Goal: Task Accomplishment & Management: Complete application form

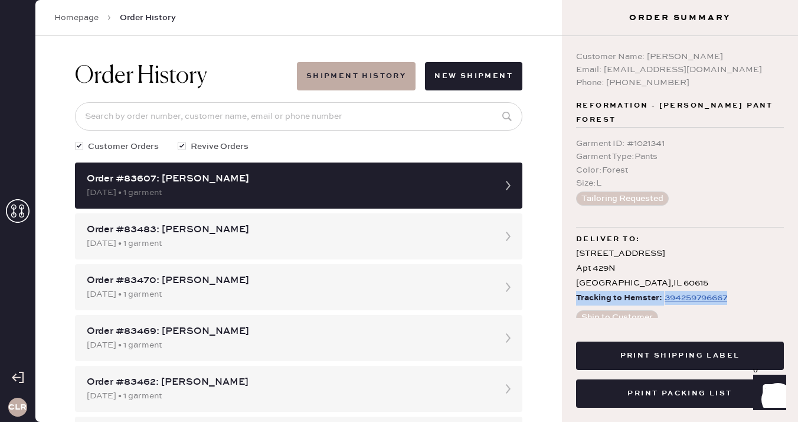
scroll to position [21, 0]
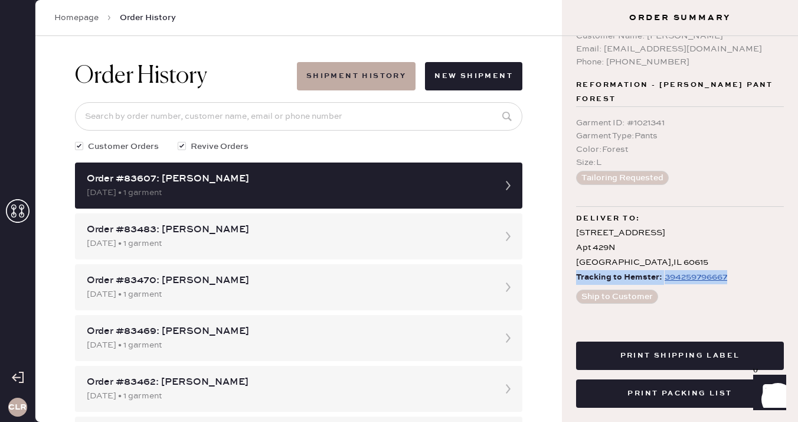
click at [11, 213] on icon at bounding box center [18, 211] width 24 height 24
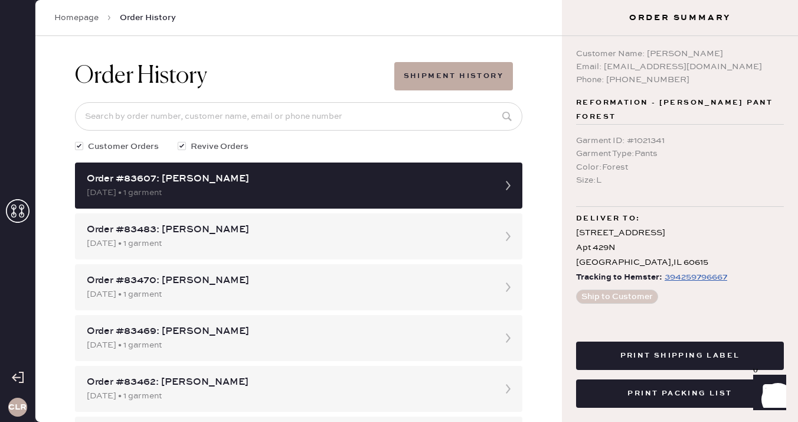
scroll to position [3, 0]
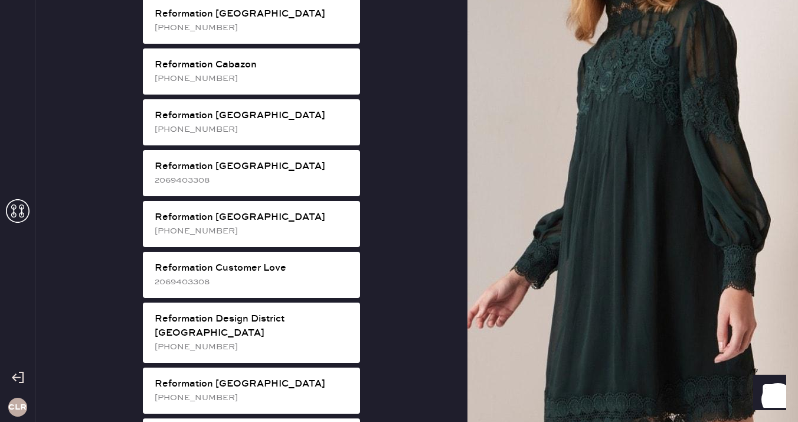
scroll to position [457, 0]
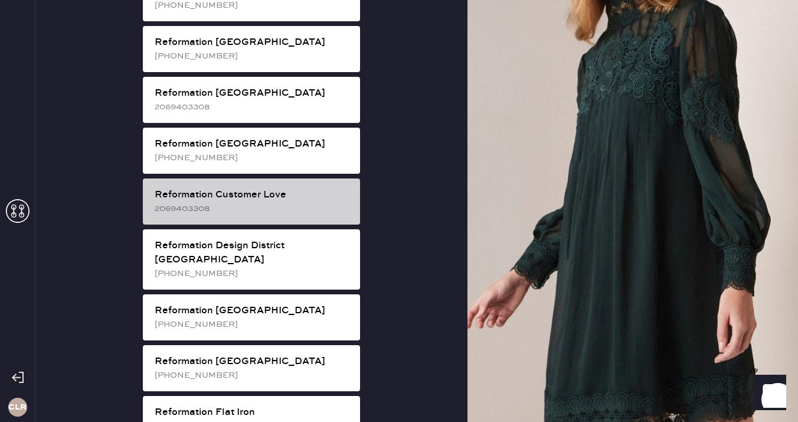
click at [285, 202] on div "2069403308" at bounding box center [253, 208] width 196 height 13
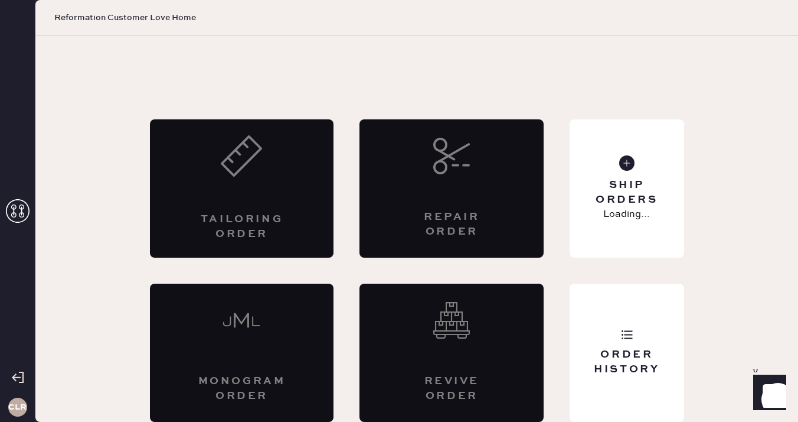
scroll to position [6, 0]
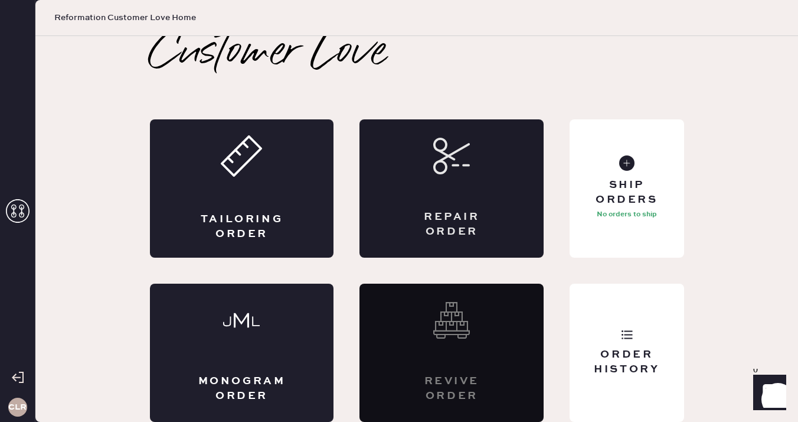
click at [435, 192] on div "Repair Order" at bounding box center [452, 188] width 184 height 138
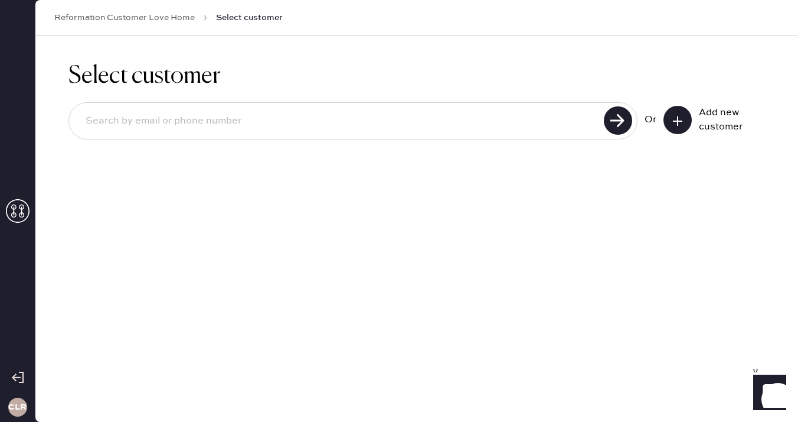
click at [286, 122] on input at bounding box center [338, 120] width 524 height 27
paste input "[EMAIL_ADDRESS][DOMAIN_NAME]"
type input "[EMAIL_ADDRESS][DOMAIN_NAME]"
click at [621, 123] on use at bounding box center [618, 120] width 28 height 28
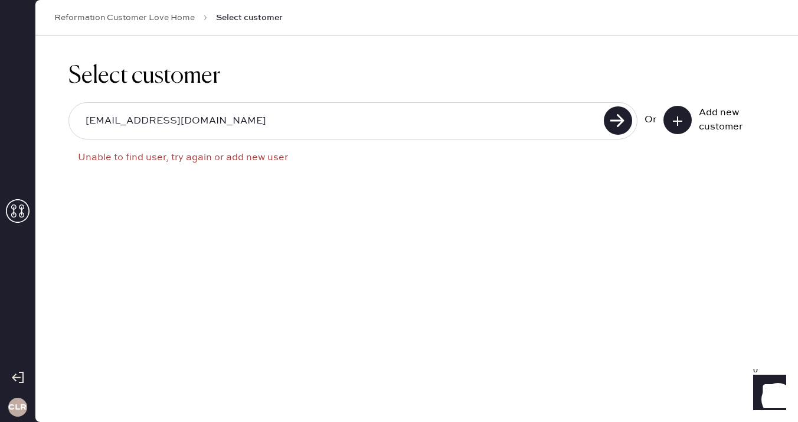
click at [485, 108] on input "[EMAIL_ADDRESS][DOMAIN_NAME]" at bounding box center [338, 120] width 524 height 27
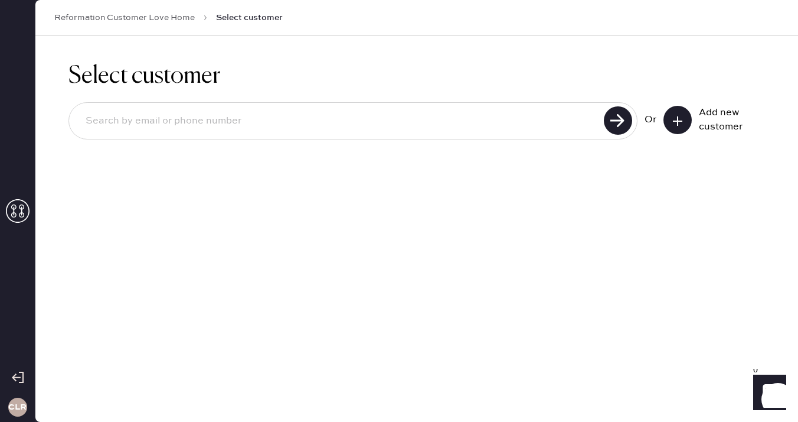
click at [686, 125] on button at bounding box center [678, 120] width 28 height 28
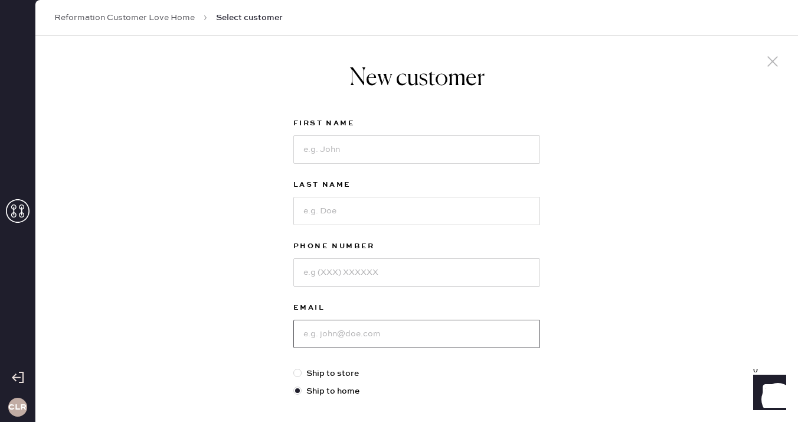
click at [356, 335] on input at bounding box center [416, 333] width 247 height 28
paste input "[EMAIL_ADDRESS][DOMAIN_NAME]"
type input "[EMAIL_ADDRESS][DOMAIN_NAME]"
click at [342, 159] on input at bounding box center [416, 149] width 247 height 28
paste input "Grace"
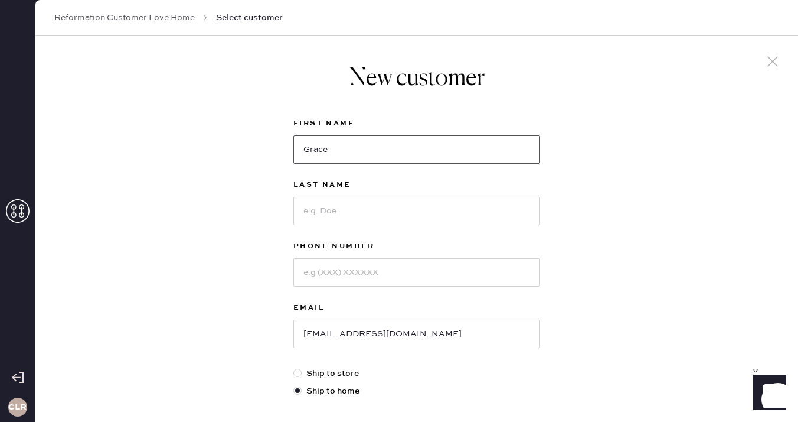
type input "Grace"
click at [335, 202] on input at bounding box center [416, 211] width 247 height 28
paste input "[PERSON_NAME]"
type input "[PERSON_NAME]"
click at [344, 271] on input at bounding box center [416, 272] width 247 height 28
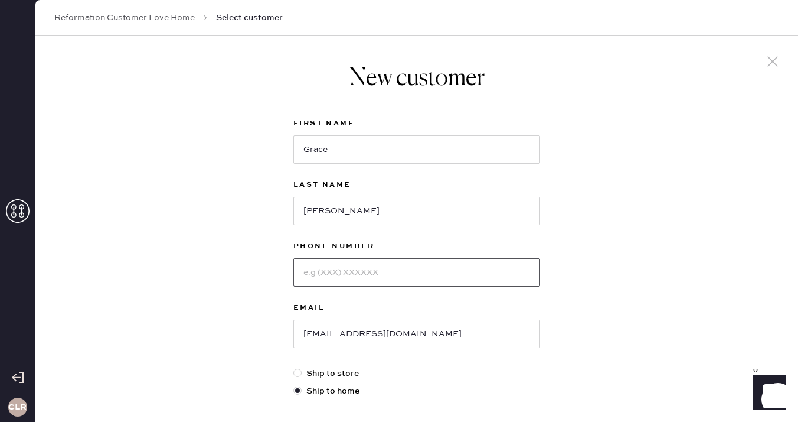
paste input "[PHONE_NUMBER]"
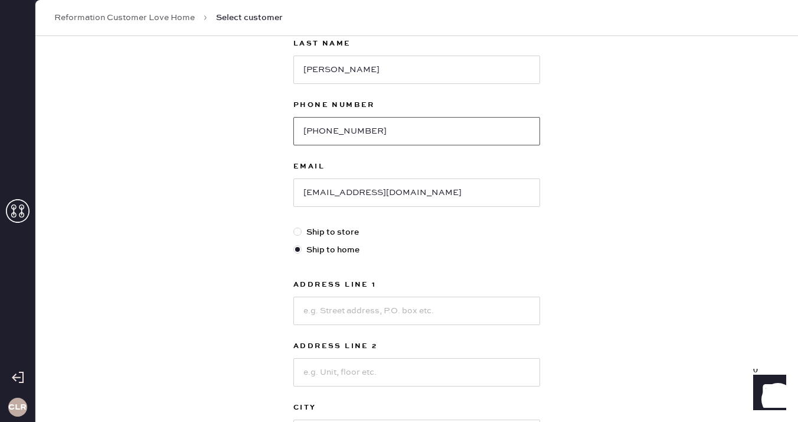
scroll to position [184, 0]
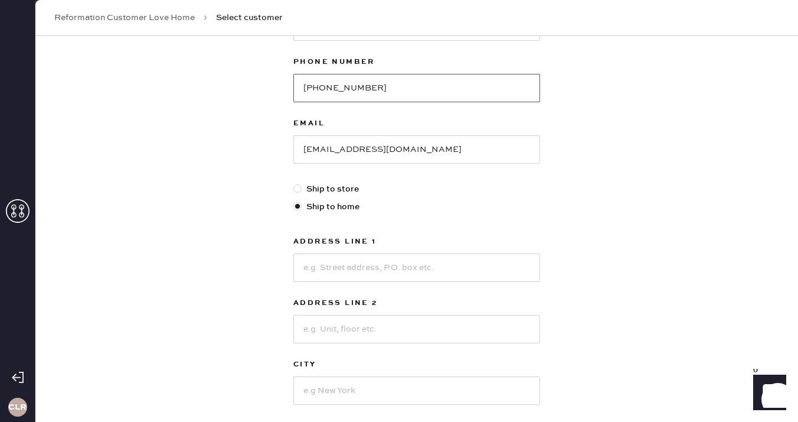
click at [323, 87] on input "[PHONE_NUMBER]" at bounding box center [416, 88] width 247 height 28
click at [338, 91] on input "574276-8948" at bounding box center [416, 88] width 247 height 28
type input "5742768948"
click at [236, 252] on div "New customer First Name [PERSON_NAME] Last Name [PERSON_NAME] Phone Number [PHO…" at bounding box center [416, 218] width 763 height 732
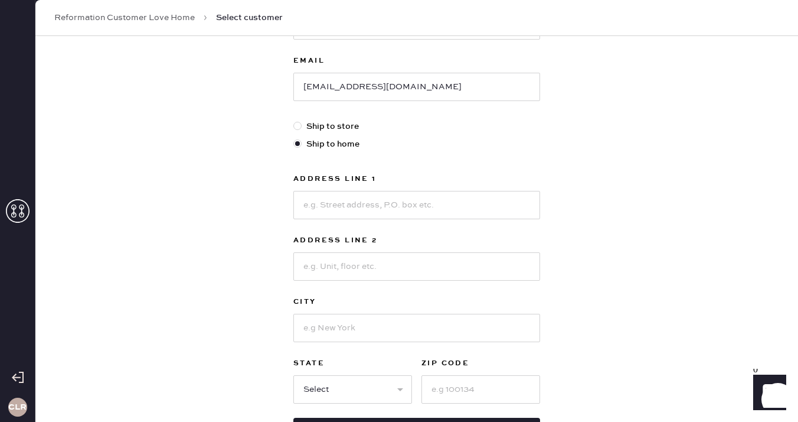
scroll to position [256, 0]
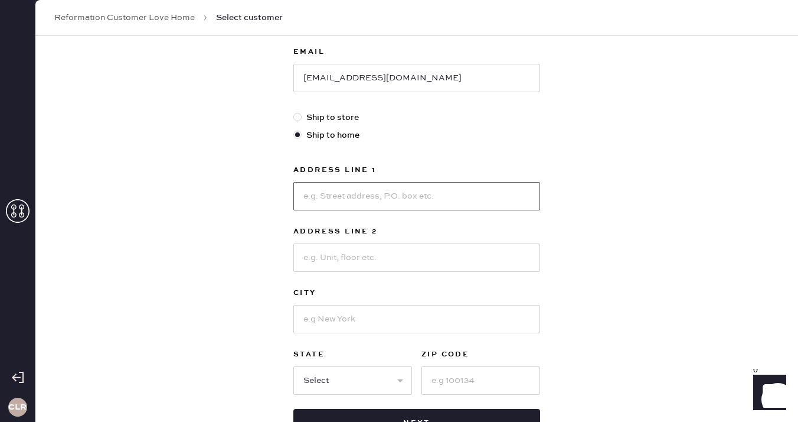
click at [350, 187] on input at bounding box center [416, 196] width 247 height 28
paste input "[STREET_ADDRESS]"
type input "[STREET_ADDRESS]"
click at [355, 330] on input at bounding box center [416, 319] width 247 height 28
paste input "[US_STATE][GEOGRAPHIC_DATA]"
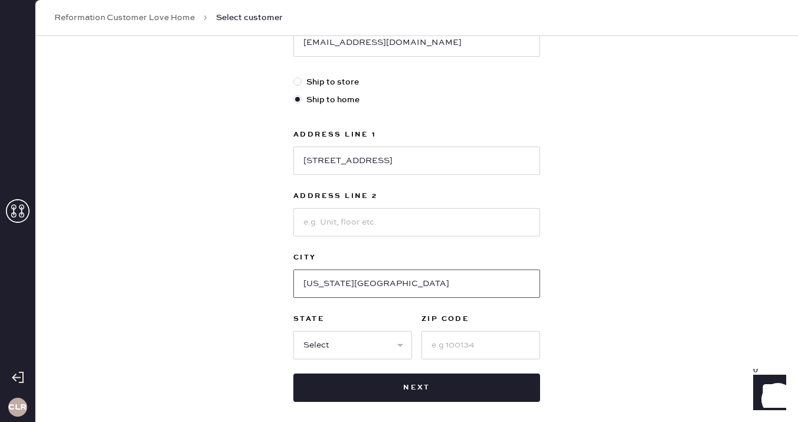
scroll to position [314, 0]
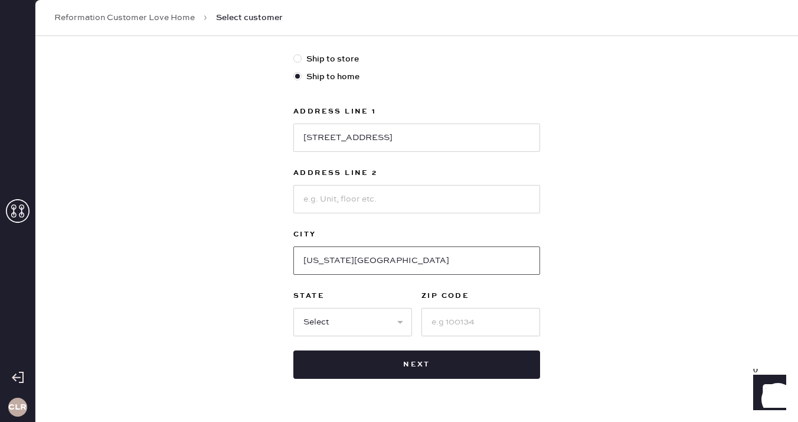
type input "[US_STATE][GEOGRAPHIC_DATA]"
click at [350, 326] on select "Select AK AL AR AZ CA CO CT [GEOGRAPHIC_DATA] DE FL [GEOGRAPHIC_DATA] HI [GEOGR…" at bounding box center [352, 322] width 119 height 28
select select "CO"
click at [293, 308] on select "Select AK AL AR AZ CA CO CT [GEOGRAPHIC_DATA] DE FL [GEOGRAPHIC_DATA] HI [GEOGR…" at bounding box center [352, 322] width 119 height 28
click at [441, 319] on input at bounding box center [481, 322] width 119 height 28
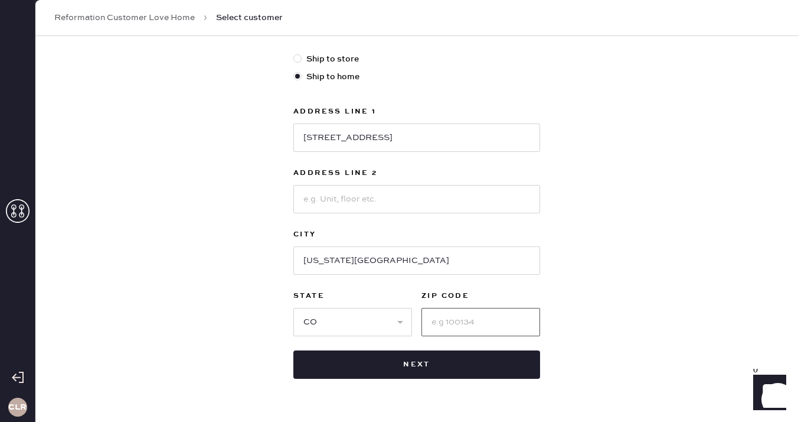
click at [479, 322] on input at bounding box center [481, 322] width 119 height 28
paste input "80904"
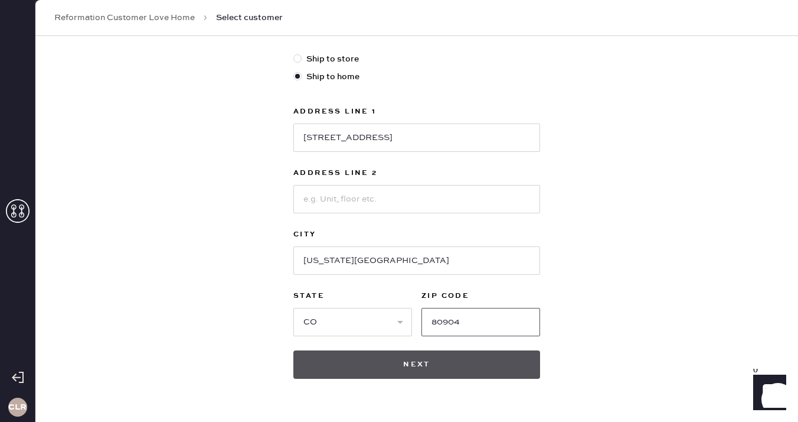
type input "80904"
click at [437, 362] on button "Next" at bounding box center [416, 364] width 247 height 28
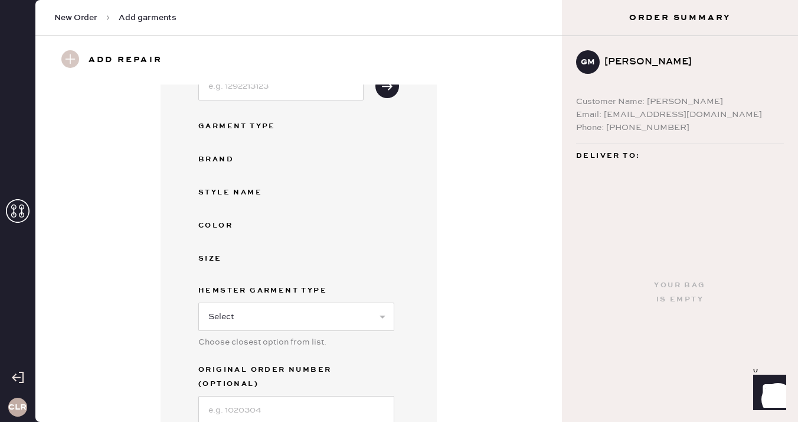
scroll to position [168, 0]
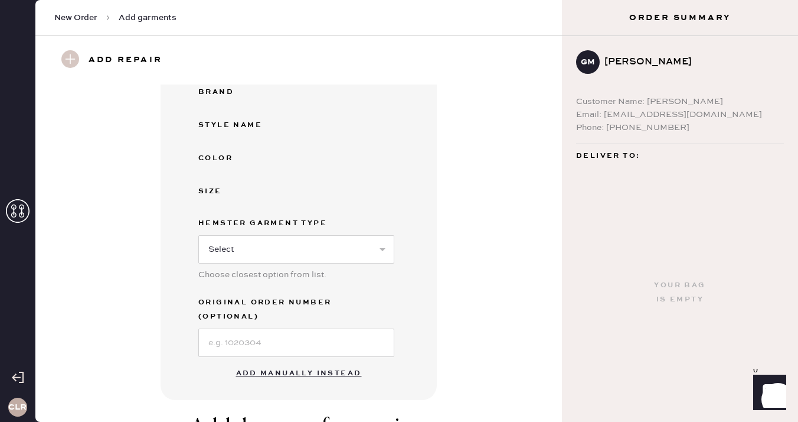
click at [283, 361] on button "Add manually instead" at bounding box center [299, 373] width 140 height 24
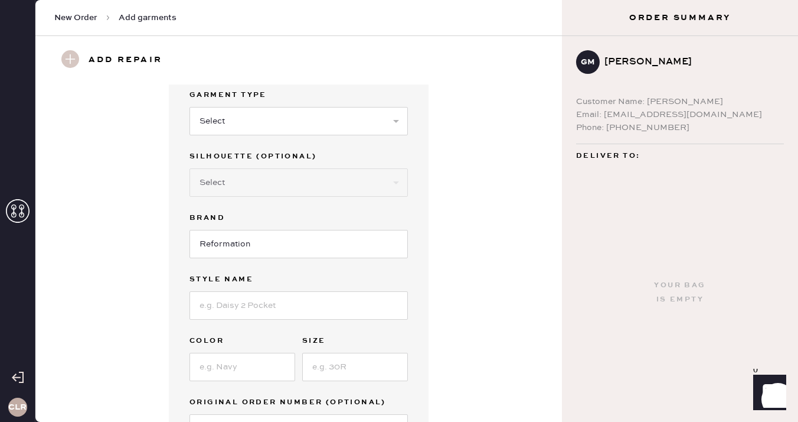
scroll to position [0, 0]
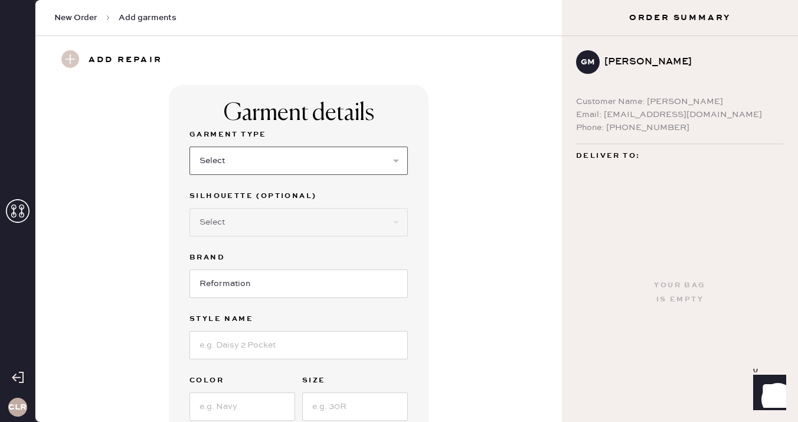
click at [306, 159] on select "Select Basic Skirt Jeans Leggings Pants Shorts Basic Sleeved Dress Basic Sleeve…" at bounding box center [299, 160] width 218 height 28
select select "15"
click at [190, 146] on select "Select Basic Skirt Jeans Leggings Pants Shorts Basic Sleeved Dress Basic Sleeve…" at bounding box center [299, 160] width 218 height 28
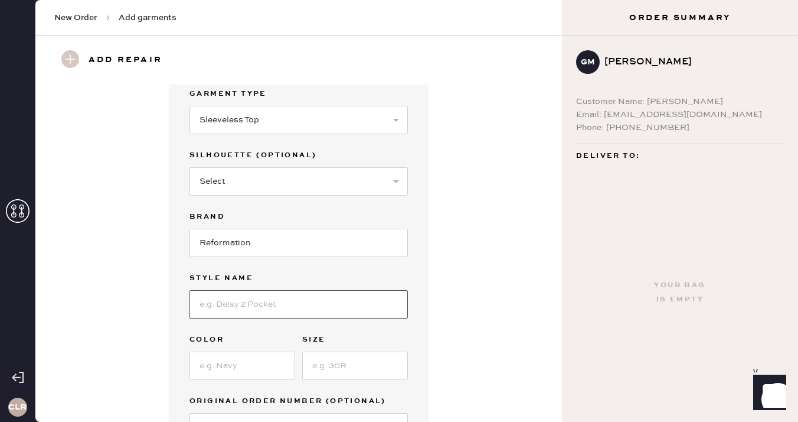
click at [274, 298] on input at bounding box center [299, 304] width 218 height 28
paste input "[PERSON_NAME] Sweater"
type input "[PERSON_NAME] Sweater"
click at [227, 351] on input at bounding box center [243, 365] width 106 height 28
paste input "Fior Di Latte"
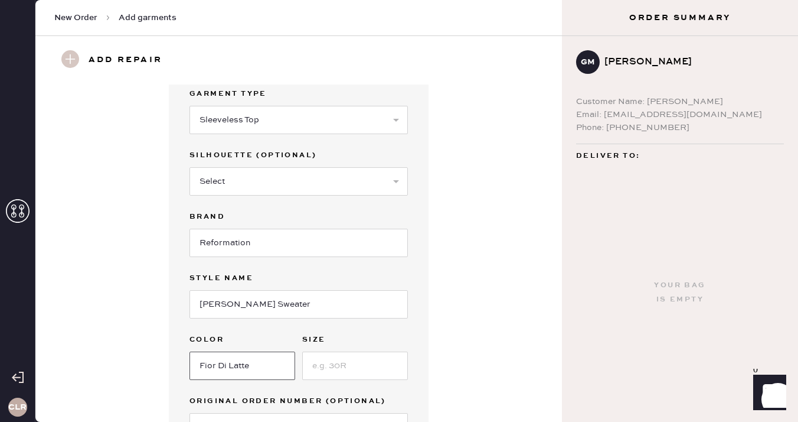
type input "Fior Di Latte"
click at [355, 352] on input at bounding box center [355, 365] width 106 height 28
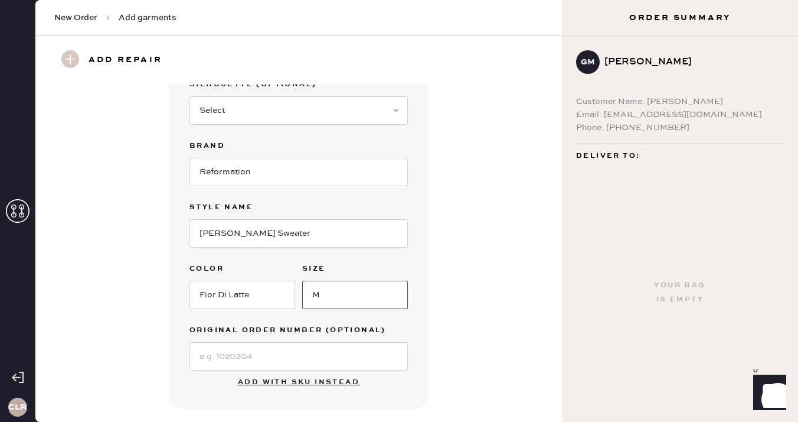
scroll to position [196, 0]
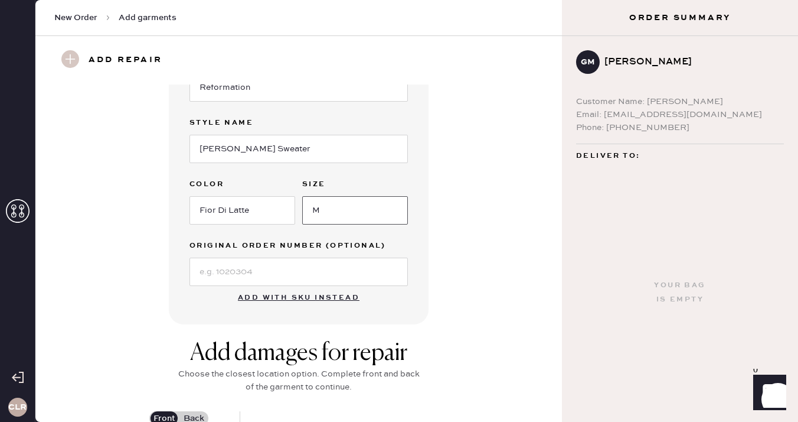
type input "M"
click at [295, 262] on input at bounding box center [299, 271] width 218 height 28
paste input "S20418295"
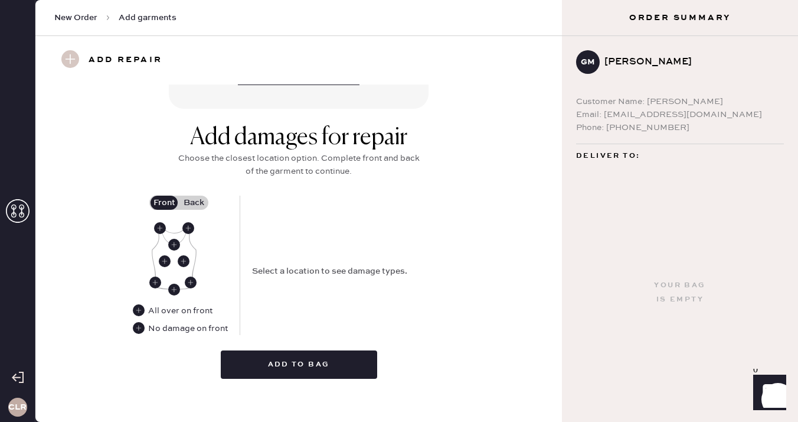
scroll to position [420, 0]
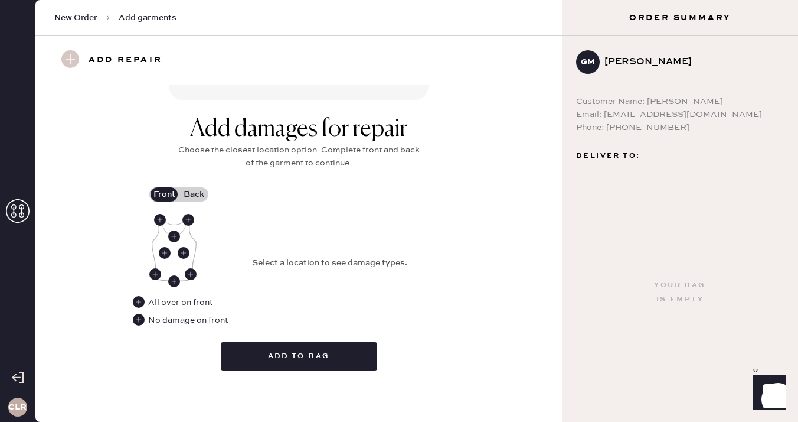
type input "S20418295"
click at [174, 237] on use at bounding box center [174, 236] width 12 height 12
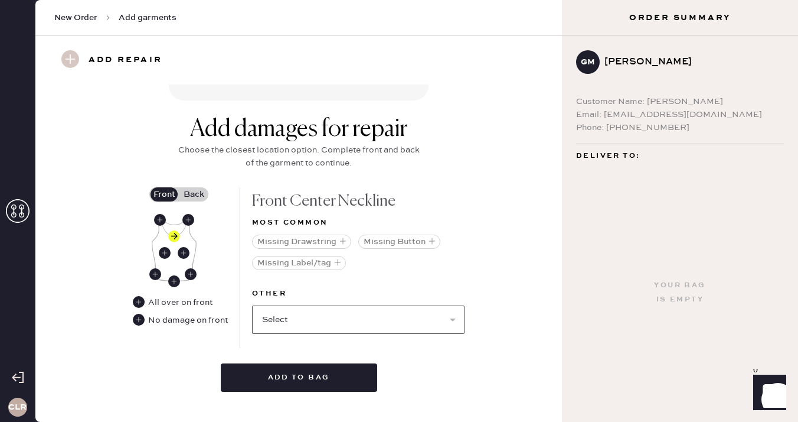
click at [317, 315] on select "Select Broken / Ripped Hem Broken Beads Broken Belt Loop Broken Button Broken C…" at bounding box center [358, 319] width 213 height 28
select select "1492"
click at [252, 305] on select "Select Broken / Ripped Hem Broken Beads Broken Belt Loop Broken Button Broken C…" at bounding box center [358, 319] width 213 height 28
select select
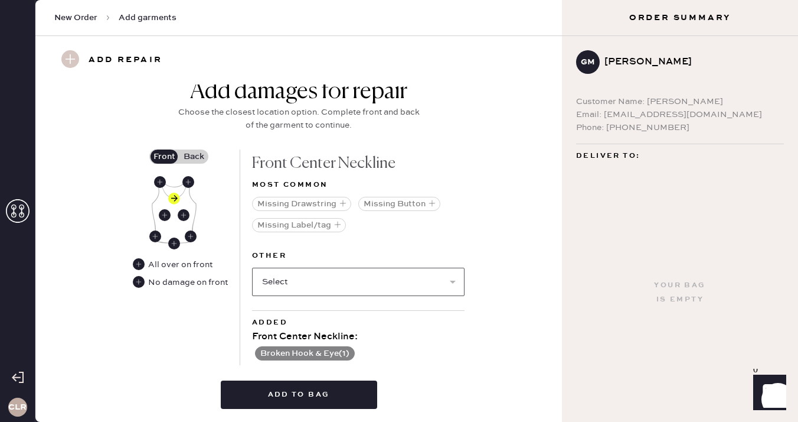
scroll to position [464, 0]
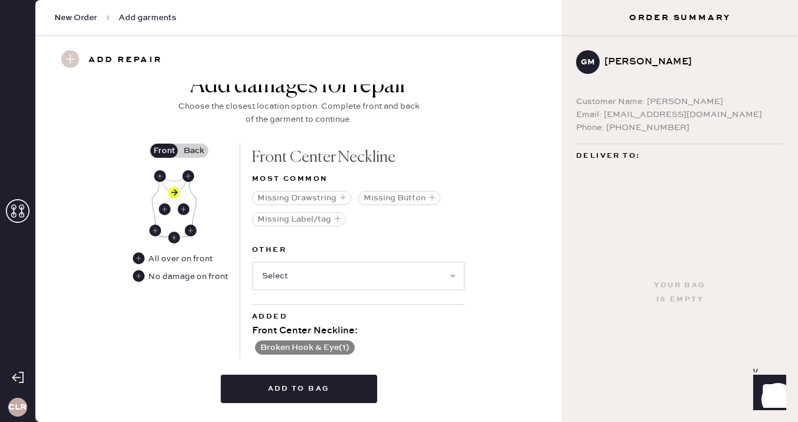
click at [336, 351] on button "Broken Hook & Eye ( 1 )" at bounding box center [305, 347] width 100 height 14
click at [379, 345] on use at bounding box center [379, 348] width 13 height 13
click at [343, 240] on div "Front Center Neckline Most common Missing Drawstring Missing Button Missing Lab…" at bounding box center [358, 251] width 213 height 216
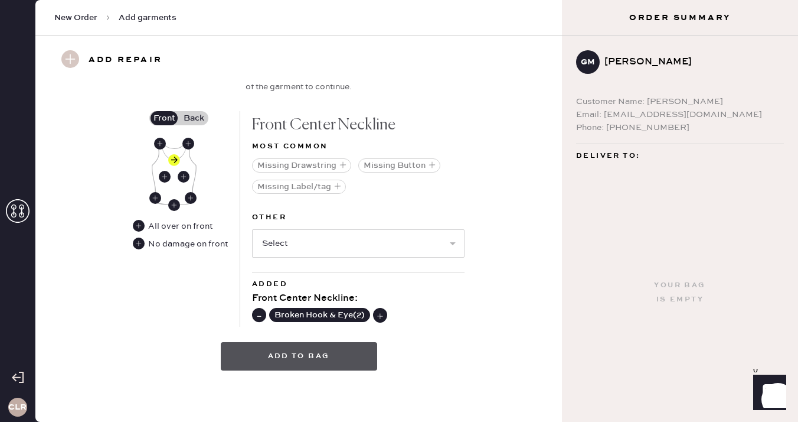
click at [297, 361] on button "Add to bag" at bounding box center [299, 356] width 156 height 28
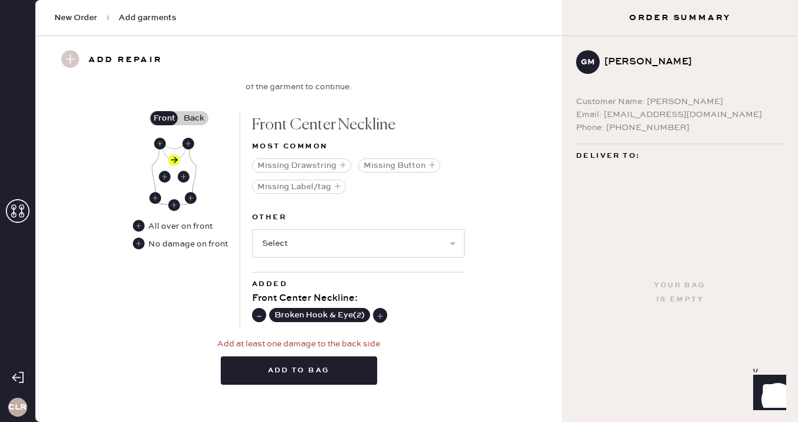
click at [185, 115] on label "Back" at bounding box center [194, 118] width 30 height 14
click at [194, 118] on input "Back" at bounding box center [194, 118] width 0 height 0
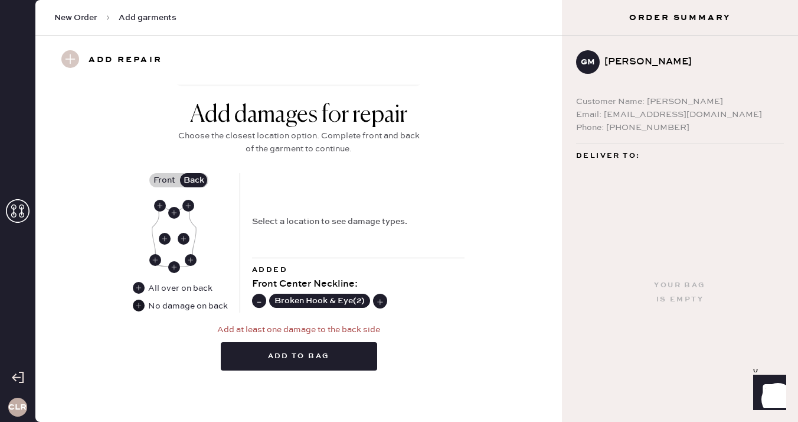
click at [142, 303] on use at bounding box center [139, 305] width 12 height 12
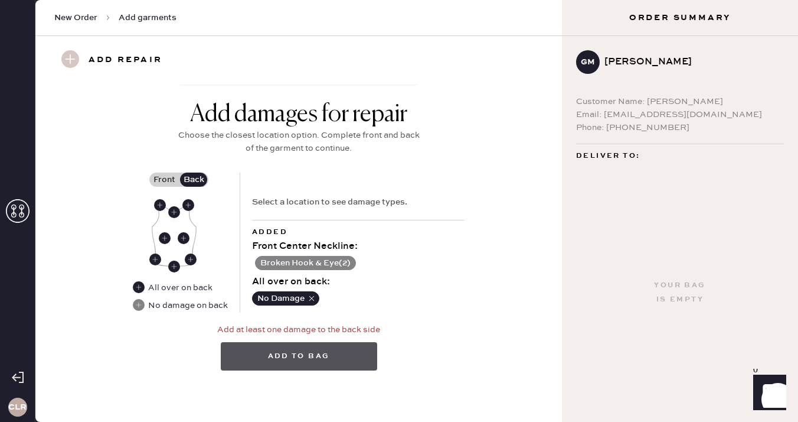
click at [312, 354] on button "Add to bag" at bounding box center [299, 356] width 156 height 28
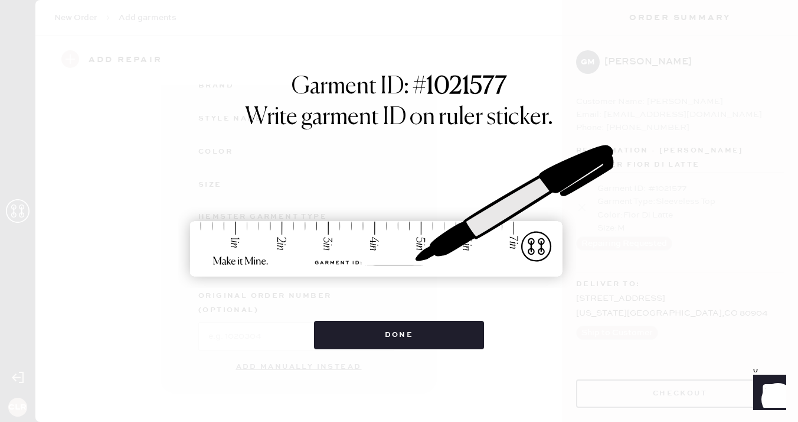
scroll to position [159, 0]
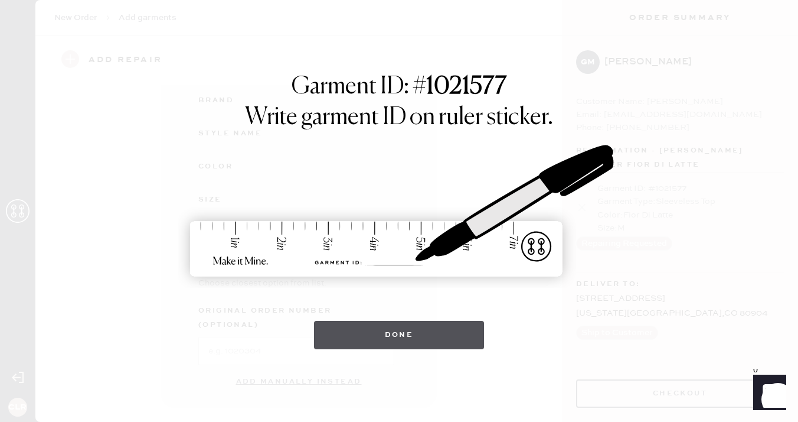
click at [416, 332] on button "Done" at bounding box center [399, 335] width 171 height 28
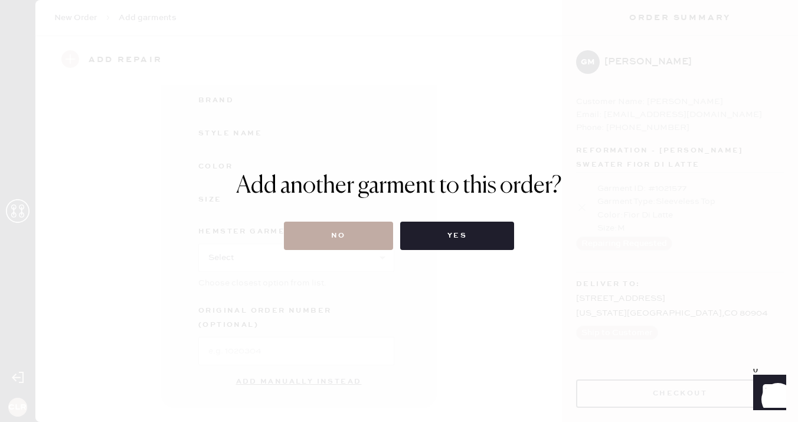
click at [338, 237] on button "No" at bounding box center [338, 235] width 109 height 28
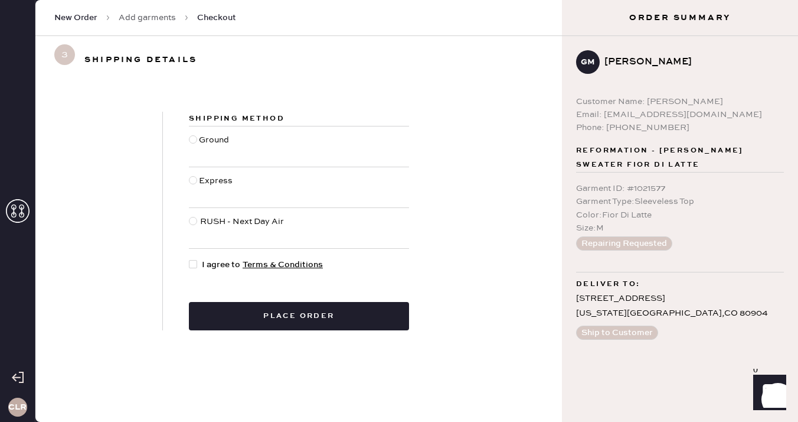
click at [194, 263] on div at bounding box center [193, 264] width 8 height 8
click at [190, 259] on input "I agree to Terms & Conditions" at bounding box center [189, 258] width 1 height 1
checkbox input "true"
click at [194, 141] on div at bounding box center [193, 139] width 8 height 8
click at [190, 134] on input "Ground" at bounding box center [189, 133] width 1 height 1
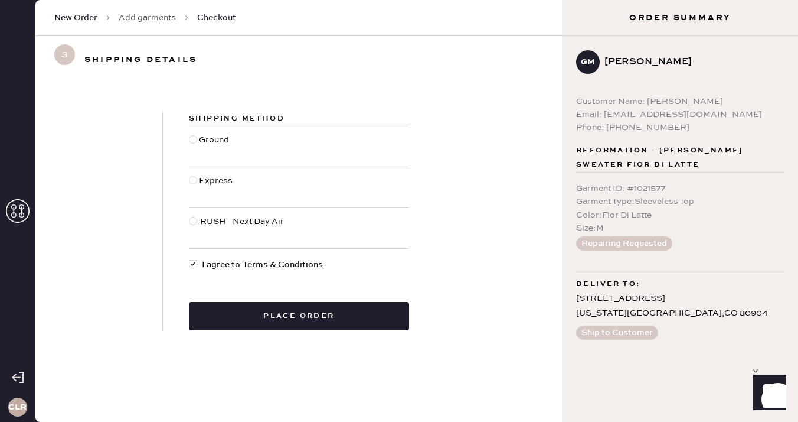
radio input "true"
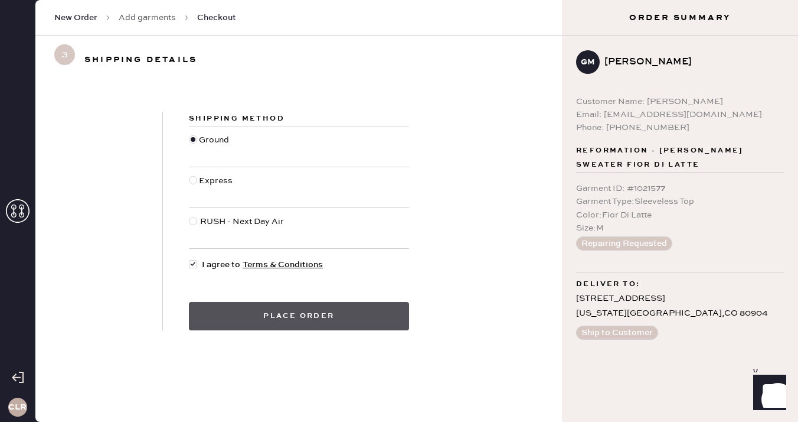
click at [307, 315] on button "Place order" at bounding box center [299, 316] width 220 height 28
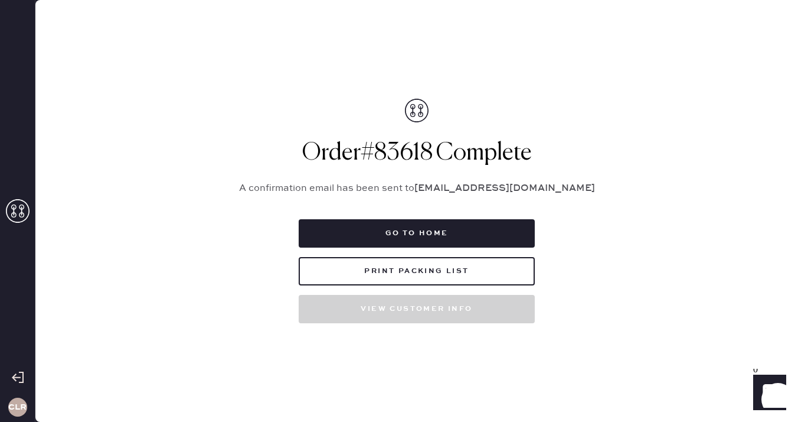
click at [402, 154] on h1 "Order # 83618 Complete" at bounding box center [417, 153] width 384 height 28
copy h1 "83618"
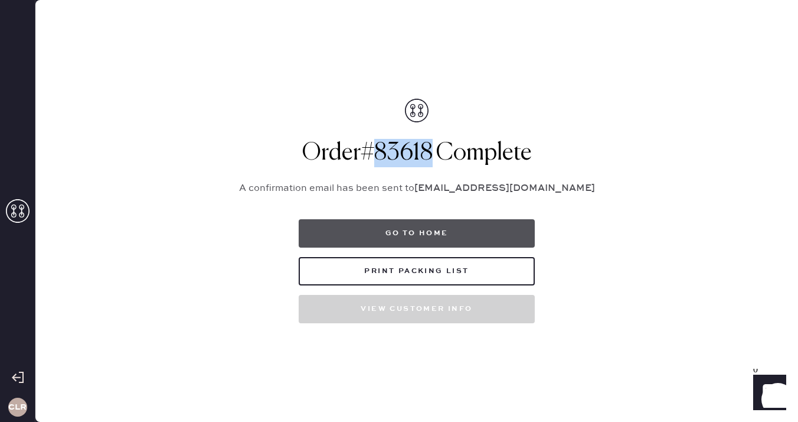
click at [413, 236] on button "Go to home" at bounding box center [417, 233] width 236 height 28
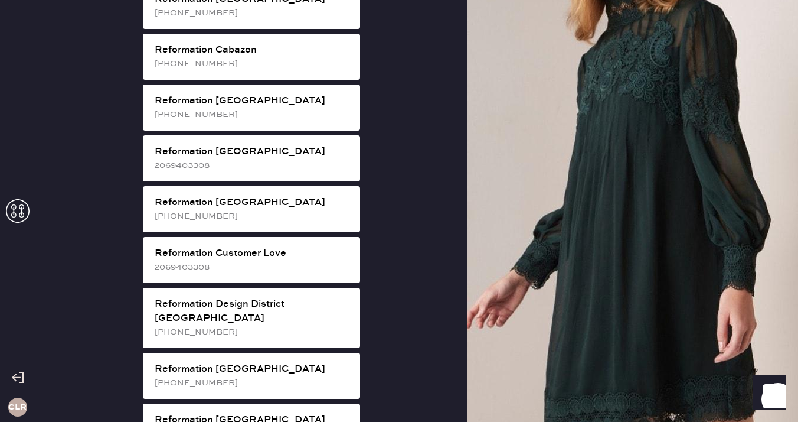
scroll to position [436, 0]
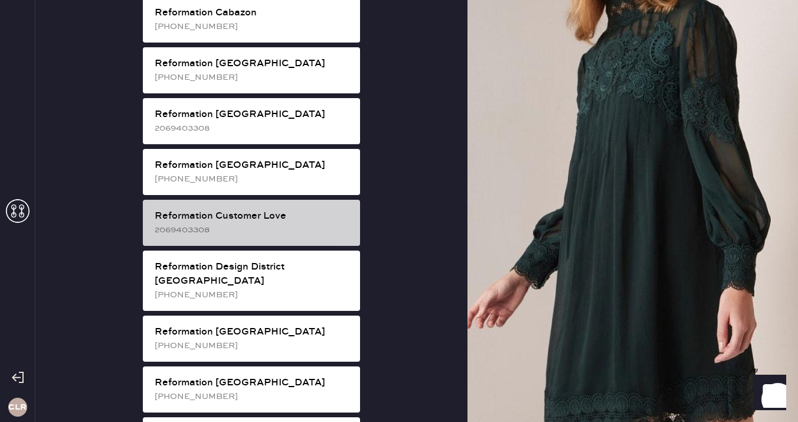
click at [282, 223] on div "2069403308" at bounding box center [253, 229] width 196 height 13
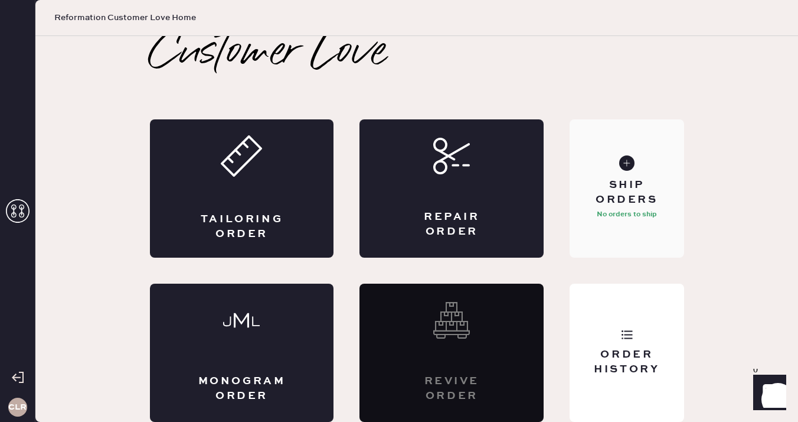
click at [607, 188] on div "Ship Orders" at bounding box center [626, 193] width 95 height 30
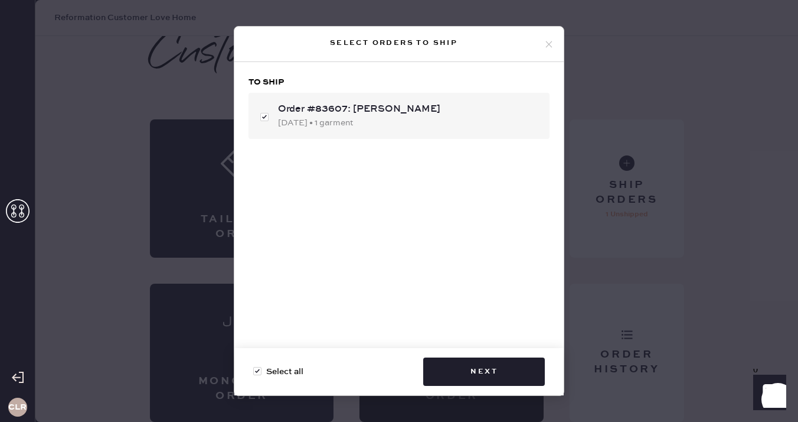
click at [549, 41] on icon at bounding box center [549, 44] width 11 height 11
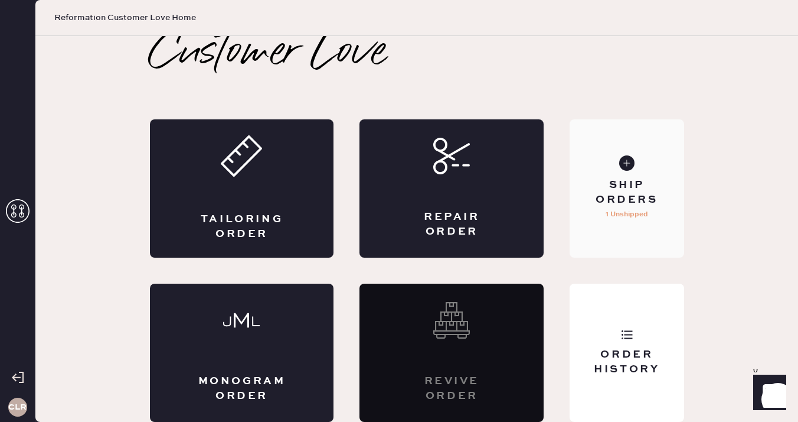
click at [635, 171] on div "Ship Orders 1 Unshipped" at bounding box center [627, 188] width 114 height 138
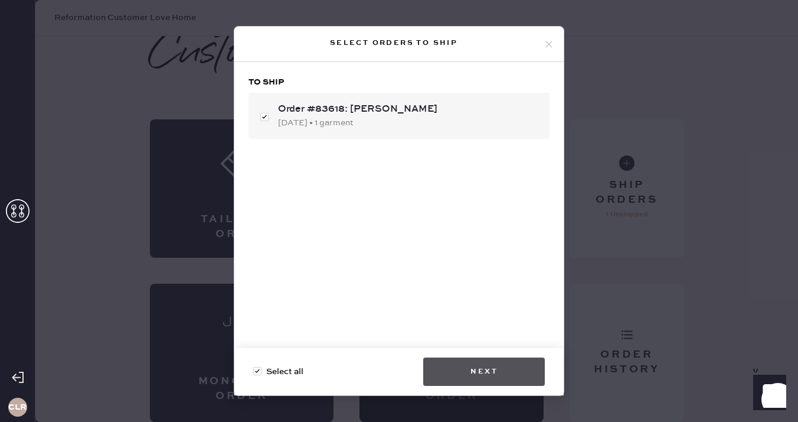
click at [481, 367] on button "Next" at bounding box center [484, 371] width 122 height 28
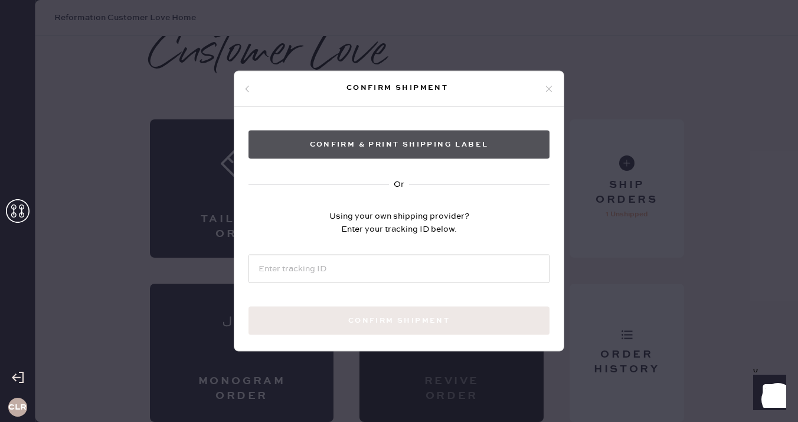
click at [404, 148] on button "Confirm & Print shipping label" at bounding box center [399, 145] width 301 height 28
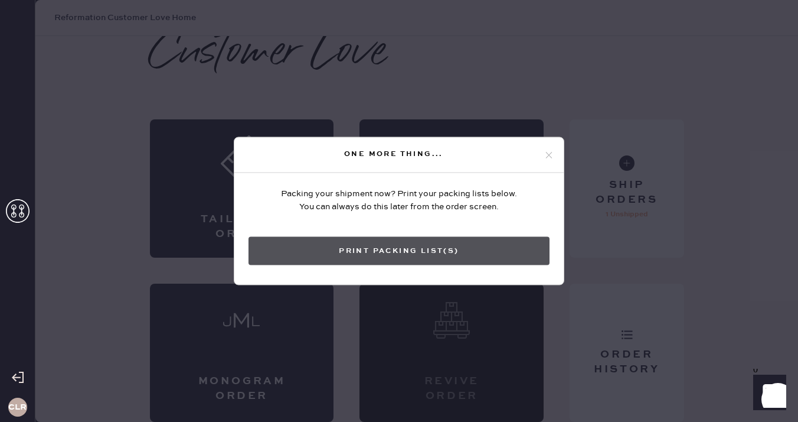
click at [454, 254] on button "Print Packing List(s)" at bounding box center [399, 251] width 301 height 28
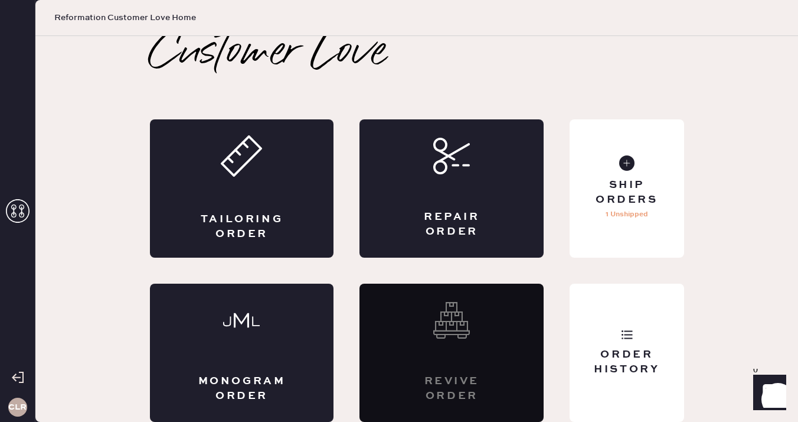
scroll to position [0, 0]
click at [610, 311] on div "Order History" at bounding box center [627, 352] width 114 height 138
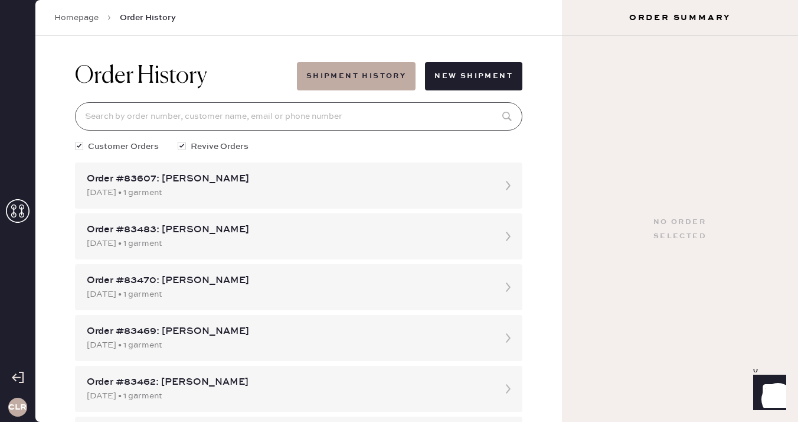
click at [221, 114] on input at bounding box center [299, 116] width 448 height 28
click at [20, 204] on icon at bounding box center [18, 211] width 24 height 24
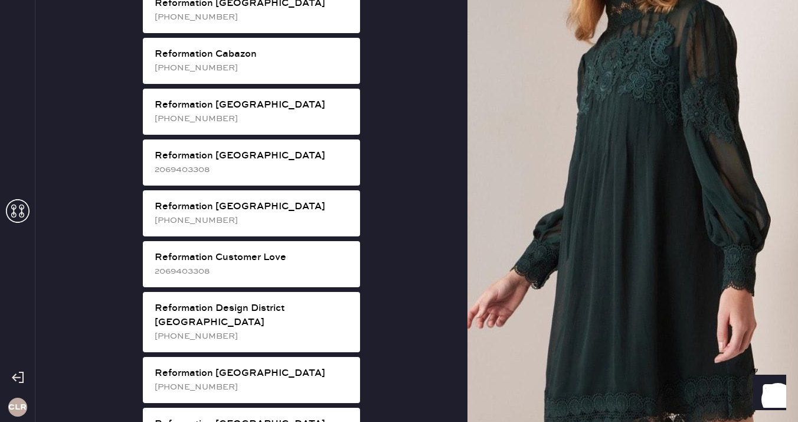
scroll to position [463, 0]
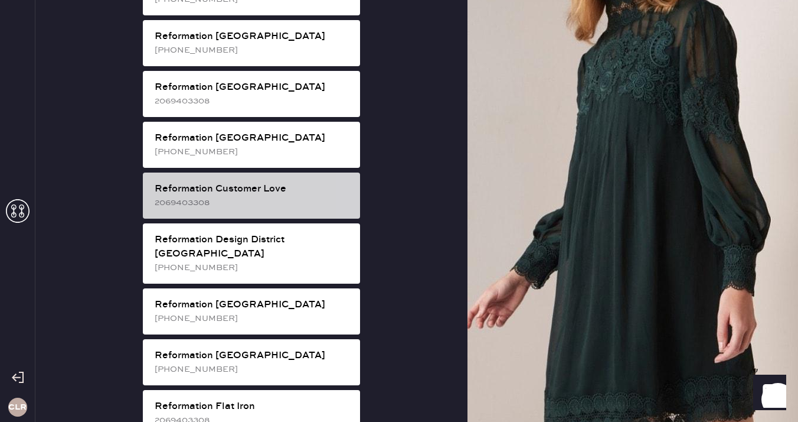
click at [283, 196] on div "2069403308" at bounding box center [253, 202] width 196 height 13
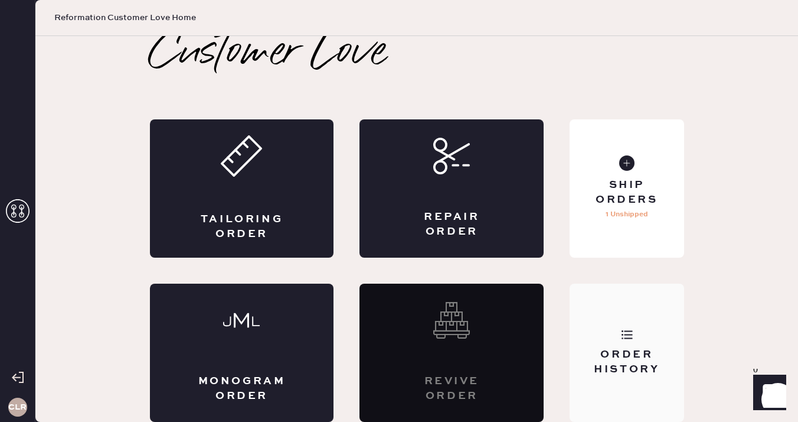
click at [629, 331] on icon at bounding box center [627, 334] width 12 height 12
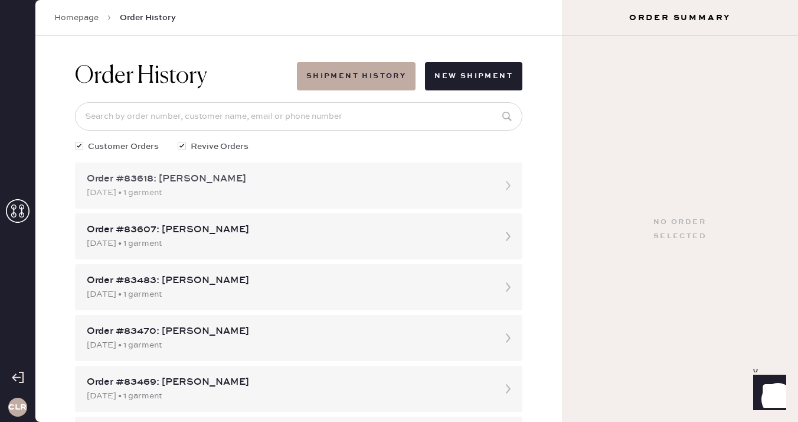
click at [242, 172] on div "Order #83618: [PERSON_NAME]" at bounding box center [288, 179] width 403 height 14
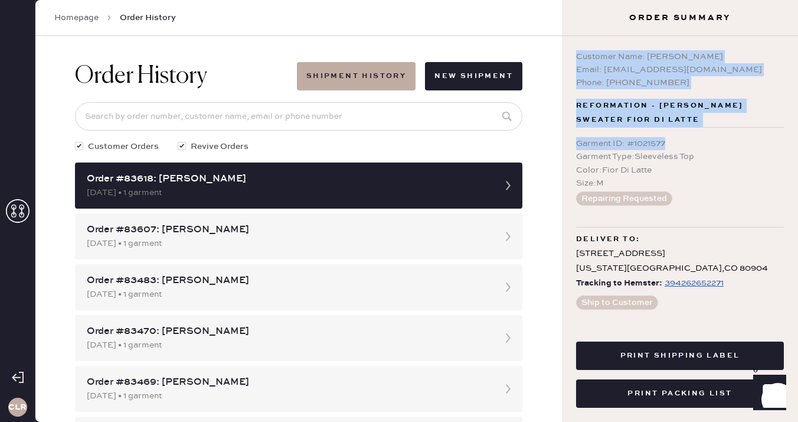
drag, startPoint x: 668, startPoint y: 142, endPoint x: 570, endPoint y: 53, distance: 132.9
click at [570, 53] on div "Customer Name: [PERSON_NAME] Email: [EMAIL_ADDRESS][DOMAIN_NAME] Phone: [PHONE_…" at bounding box center [680, 177] width 236 height 282
copy div "Customer Name: [PERSON_NAME] Email: [EMAIL_ADDRESS][DOMAIN_NAME] Phone: [PHONE_…"
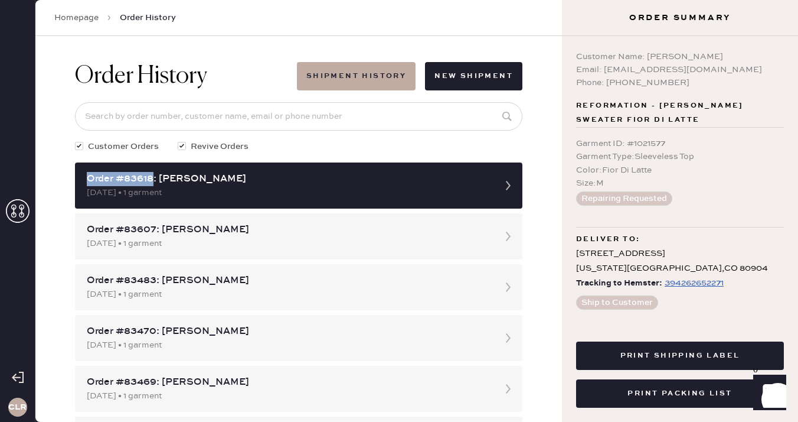
copy div "Order #83618"
drag, startPoint x: 154, startPoint y: 176, endPoint x: 72, endPoint y: 175, distance: 81.5
